Goal: Task Accomplishment & Management: Complete application form

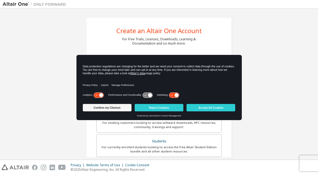
click at [292, 92] on div "Create an Altair One Account For Free Trials, Licenses, Downloads, Learning & D…" at bounding box center [159, 151] width 313 height 280
click at [292, 86] on div "Create an Altair One Account For Free Trials, Licenses, Downloads, Learning & D…" at bounding box center [159, 151] width 313 height 280
click at [274, 52] on div "Create an Altair One Account For Free Trials, Licenses, Downloads, Learning & D…" at bounding box center [159, 151] width 313 height 280
click at [269, 47] on div "Create an Altair One Account For Free Trials, Licenses, Downloads, Learning & D…" at bounding box center [159, 151] width 313 height 280
click at [283, 90] on div "Create an Altair One Account For Free Trials, Licenses, Downloads, Learning & D…" at bounding box center [159, 151] width 313 height 280
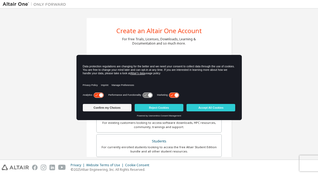
click at [271, 147] on div "Create an Altair One Account For Free Trials, Licenses, Downloads, Learning & D…" at bounding box center [159, 151] width 313 height 280
click at [266, 142] on div "Create an Altair One Account For Free Trials, Licenses, Downloads, Learning & D…" at bounding box center [159, 151] width 313 height 280
click at [206, 81] on div "Privacy Policy Imprint Manage Preferences" at bounding box center [159, 83] width 153 height 15
click at [281, 74] on div "Create an Altair One Account For Free Trials, Licenses, Downloads, Learning & D…" at bounding box center [159, 151] width 313 height 280
click at [220, 108] on button "Accept All Cookies" at bounding box center [210, 107] width 49 height 7
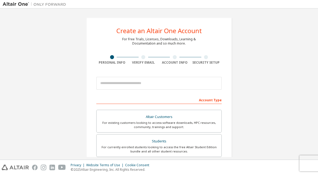
click at [310, 112] on div "Create an Altair One Account For Free Trials, Licenses, Downloads, Learning & D…" at bounding box center [159, 151] width 313 height 280
click at [283, 66] on div "Create an Altair One Account For Free Trials, Licenses, Downloads, Learning & D…" at bounding box center [159, 151] width 313 height 280
click at [20, 6] on img at bounding box center [36, 4] width 66 height 5
